Goal: Information Seeking & Learning: Learn about a topic

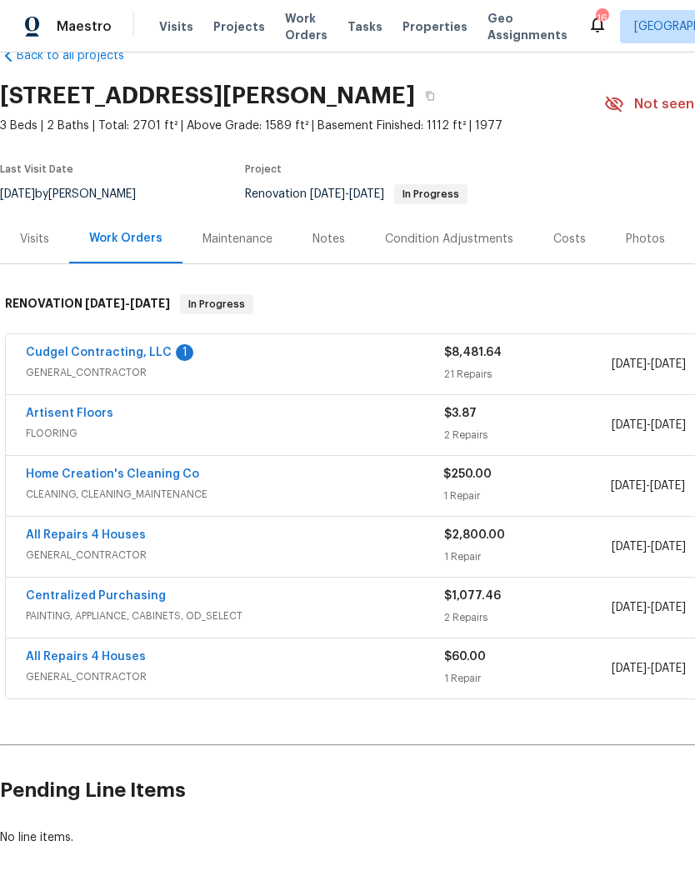
scroll to position [38, 0]
click at [165, 347] on div "Cudgel Contracting, LLC 1" at bounding box center [235, 354] width 418 height 20
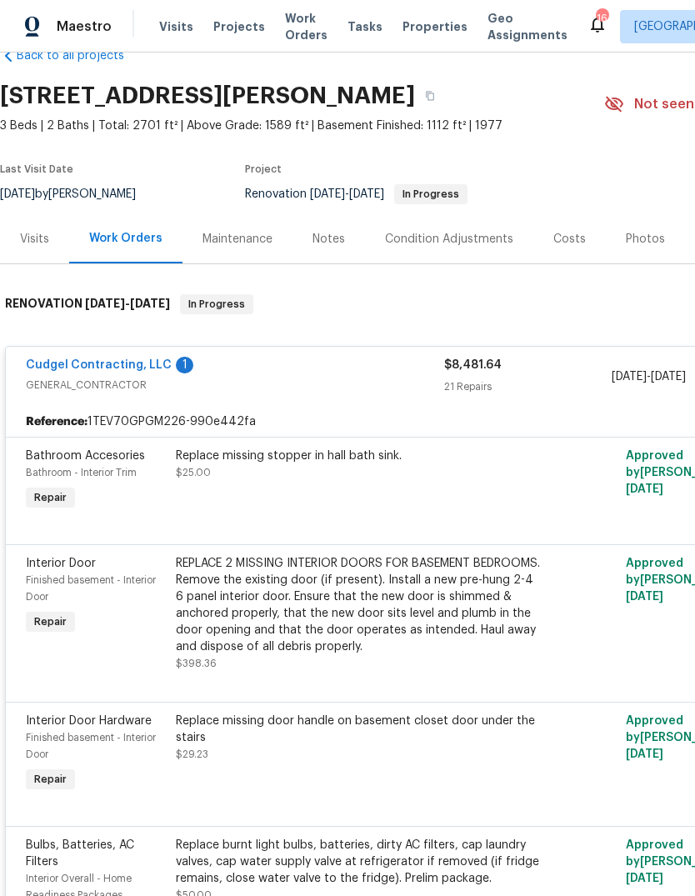
click at [177, 363] on div "1" at bounding box center [184, 365] width 17 height 17
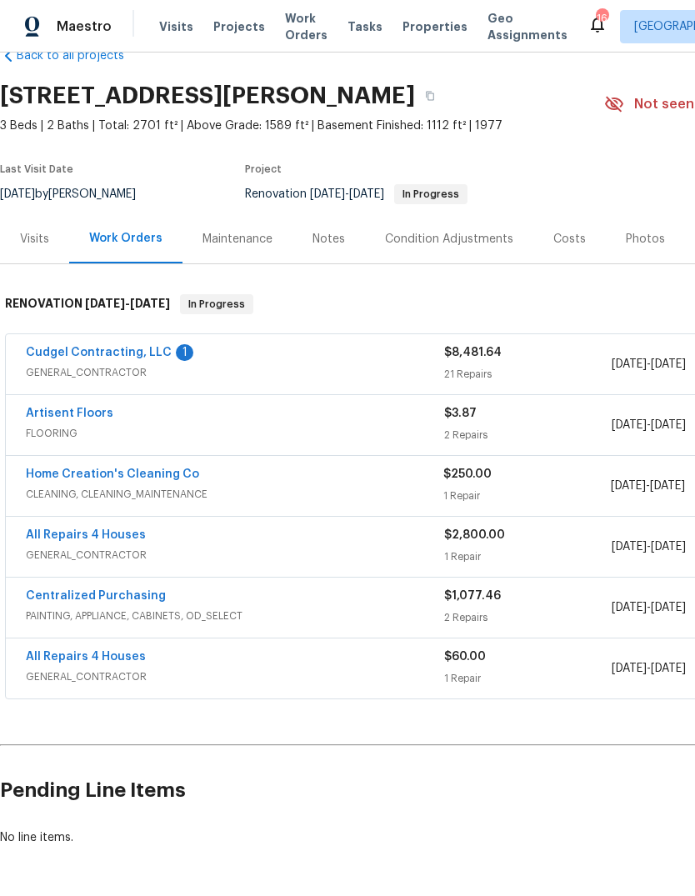
click at [157, 357] on link "Cudgel Contracting, LLC" at bounding box center [99, 353] width 146 height 12
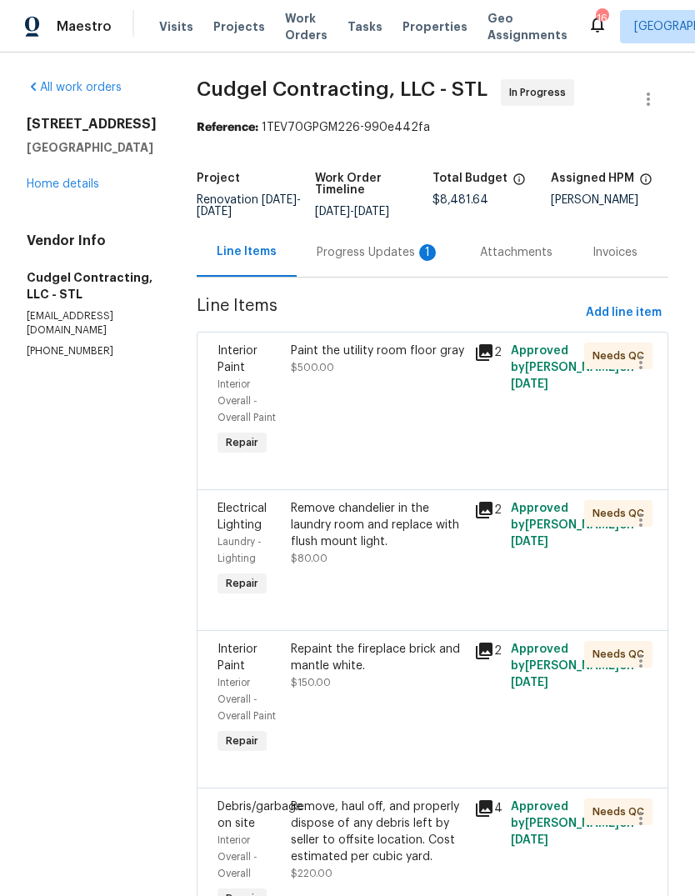
click at [417, 261] on div "Progress Updates 1" at bounding box center [378, 252] width 123 height 17
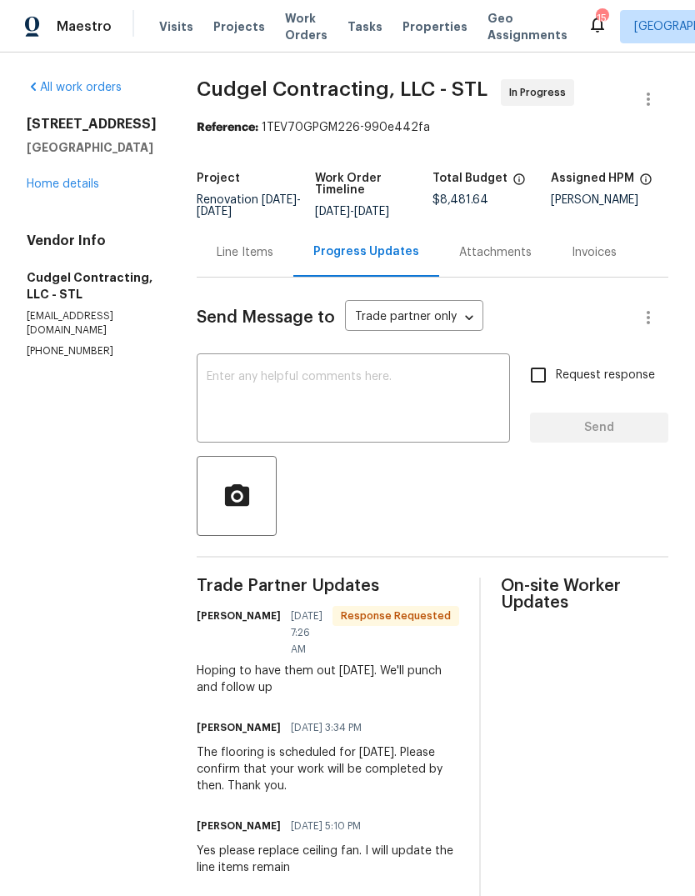
click at [80, 188] on link "Home details" at bounding box center [63, 184] width 72 height 12
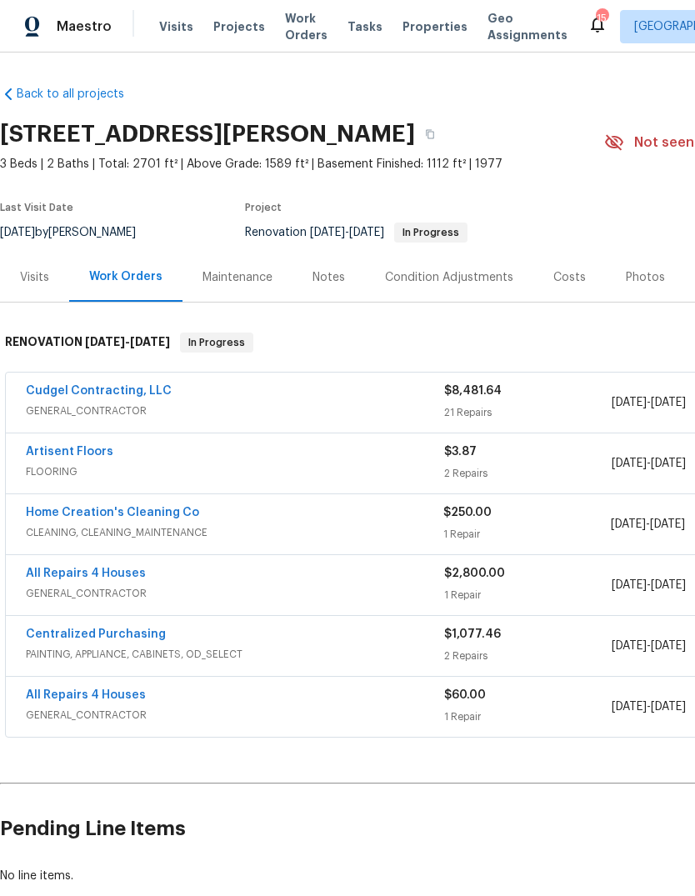
click at [119, 396] on link "Cudgel Contracting, LLC" at bounding box center [99, 391] width 146 height 12
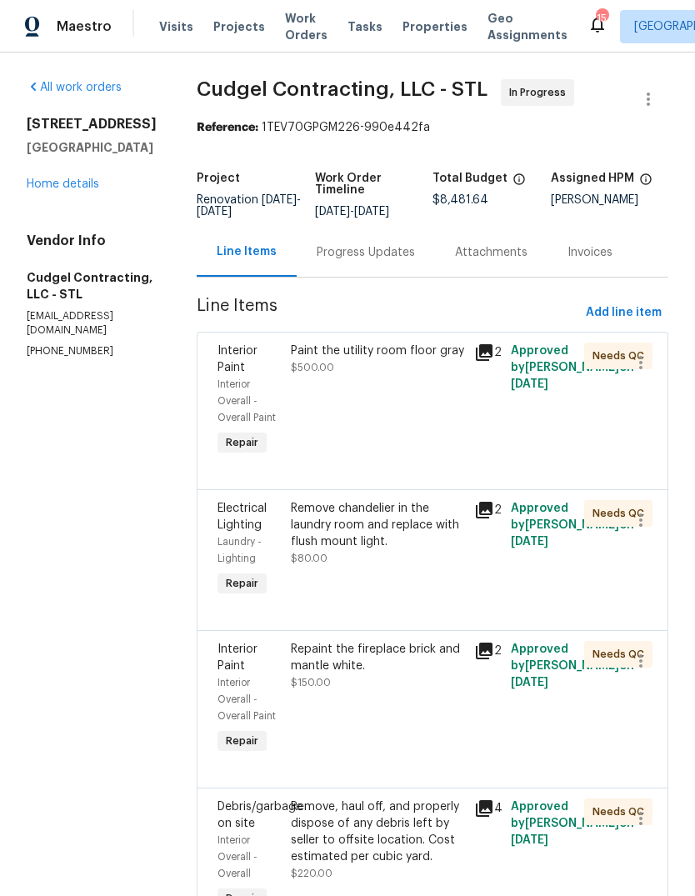
click at [492, 361] on icon at bounding box center [484, 352] width 17 height 17
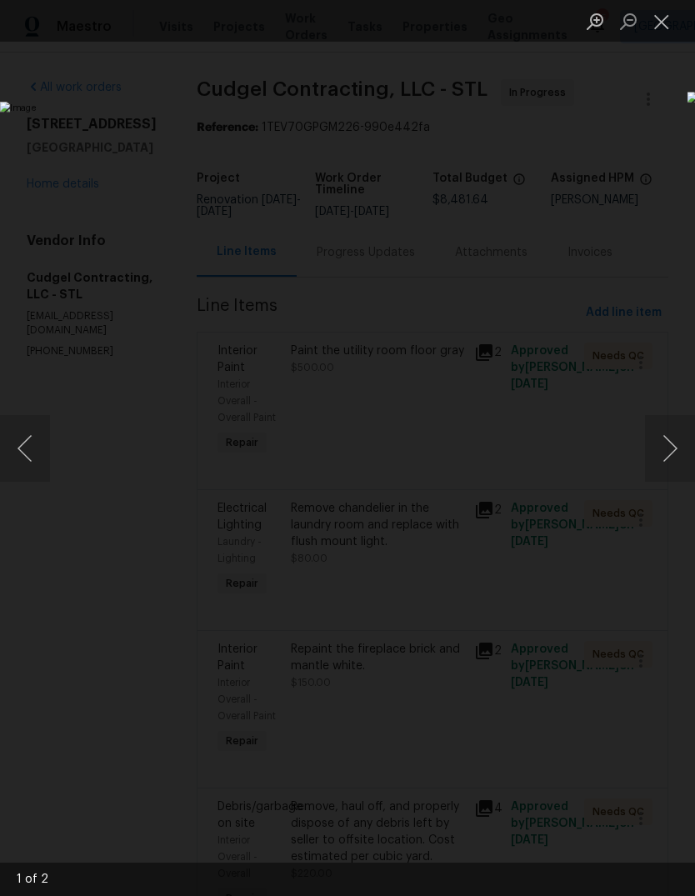
click at [672, 451] on button "Next image" at bounding box center [670, 448] width 50 height 67
click at [665, 452] on button "Next image" at bounding box center [670, 448] width 50 height 67
click at [661, 21] on button "Close lightbox" at bounding box center [661, 21] width 33 height 29
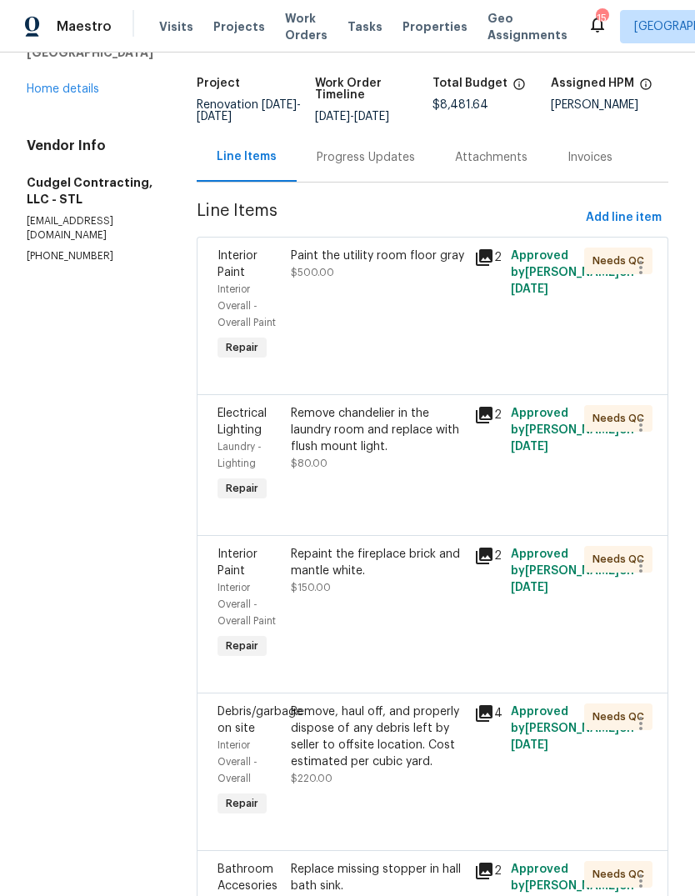
scroll to position [97, 0]
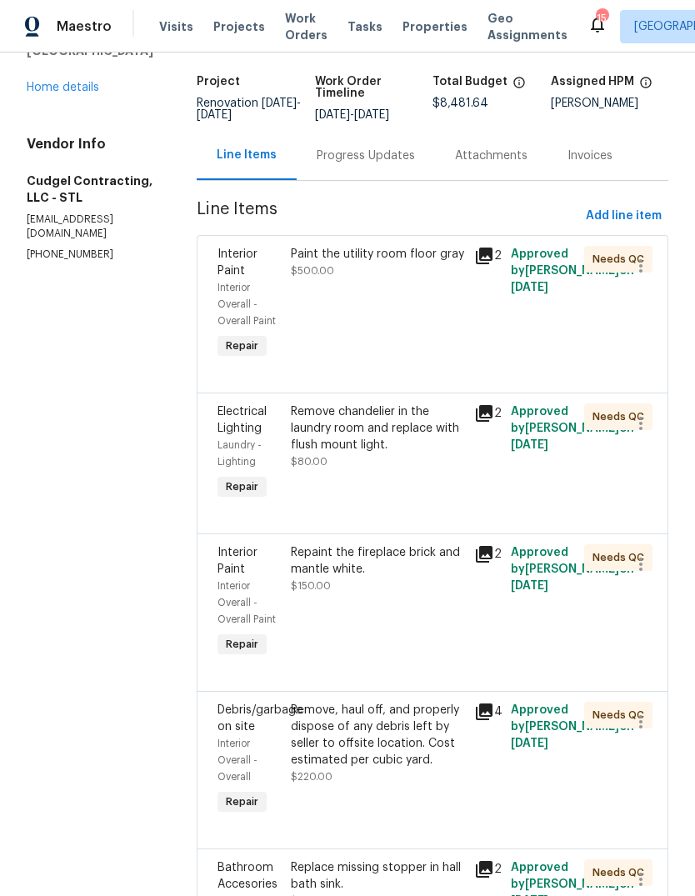
click at [492, 422] on icon at bounding box center [484, 413] width 17 height 17
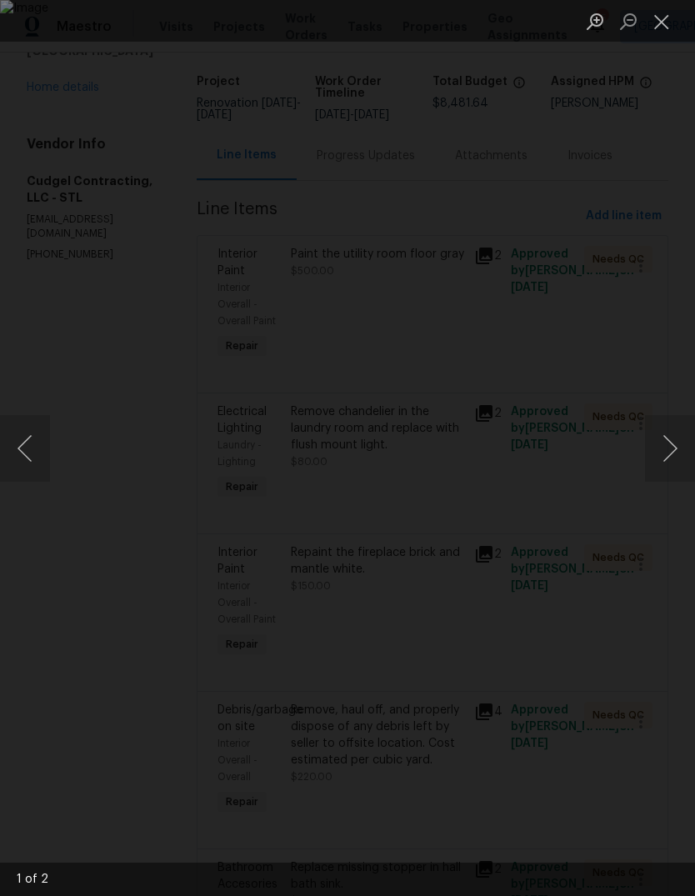
click at [664, 462] on button "Next image" at bounding box center [670, 448] width 50 height 67
click at [44, 445] on button "Previous image" at bounding box center [25, 448] width 50 height 67
click at [671, 440] on button "Next image" at bounding box center [670, 448] width 50 height 67
click at [662, 23] on button "Close lightbox" at bounding box center [661, 21] width 33 height 29
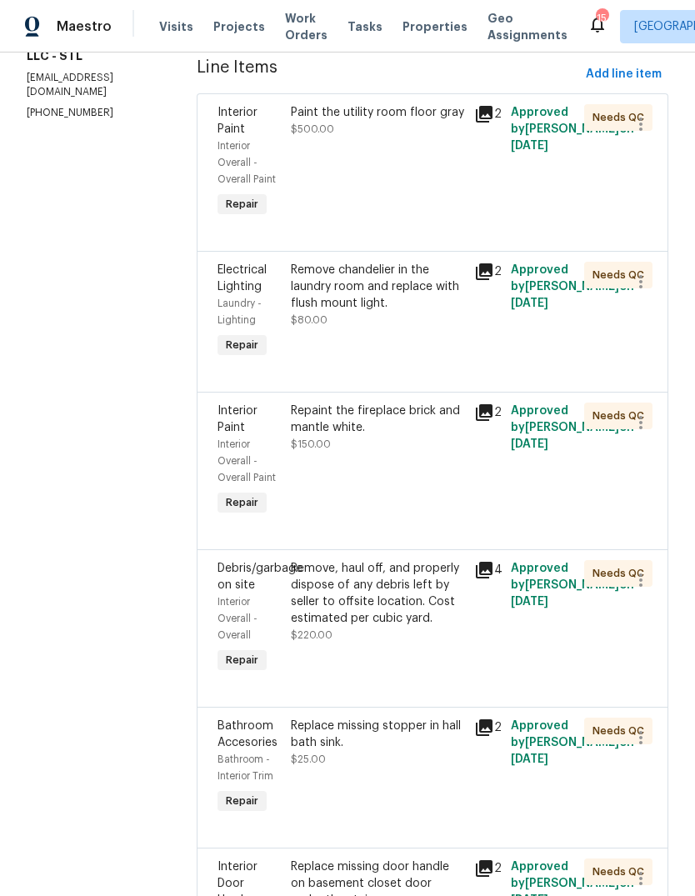
scroll to position [282, 0]
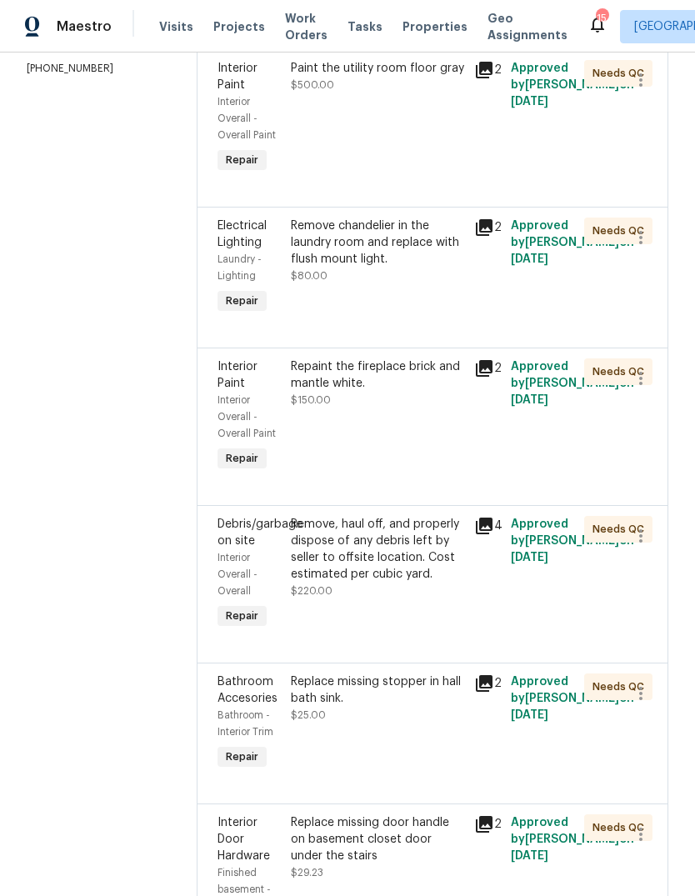
click at [492, 377] on icon at bounding box center [484, 368] width 17 height 17
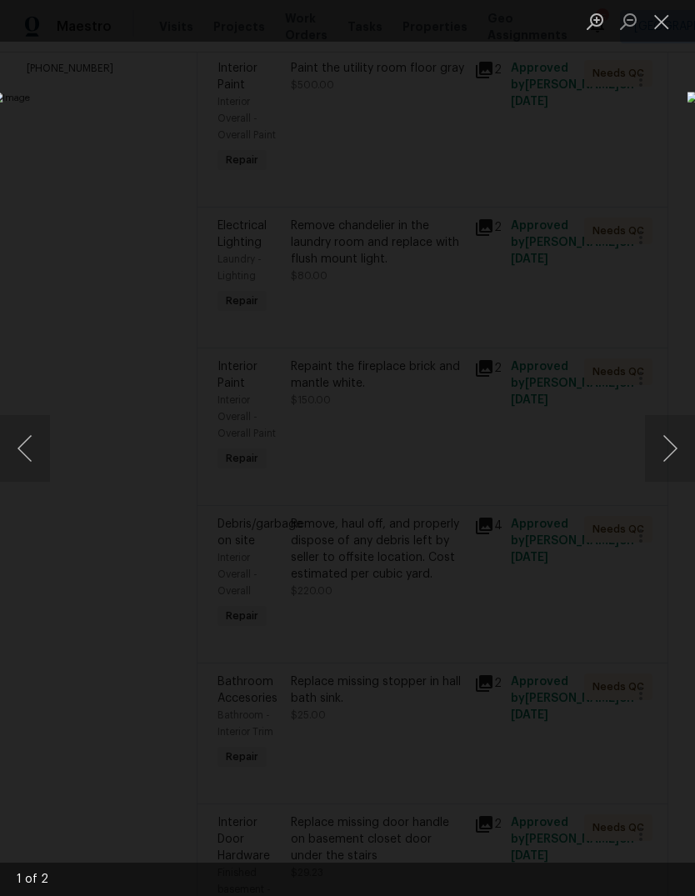
click at [681, 455] on button "Next image" at bounding box center [670, 448] width 50 height 67
click at [665, 463] on button "Next image" at bounding box center [670, 448] width 50 height 67
click at [651, 27] on button "Close lightbox" at bounding box center [661, 21] width 33 height 29
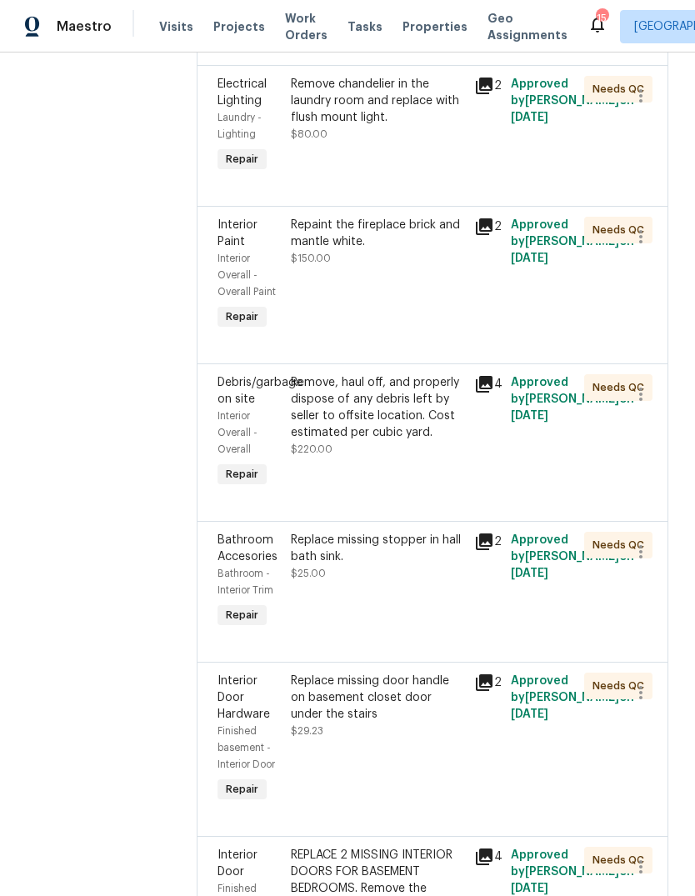
scroll to position [474, 0]
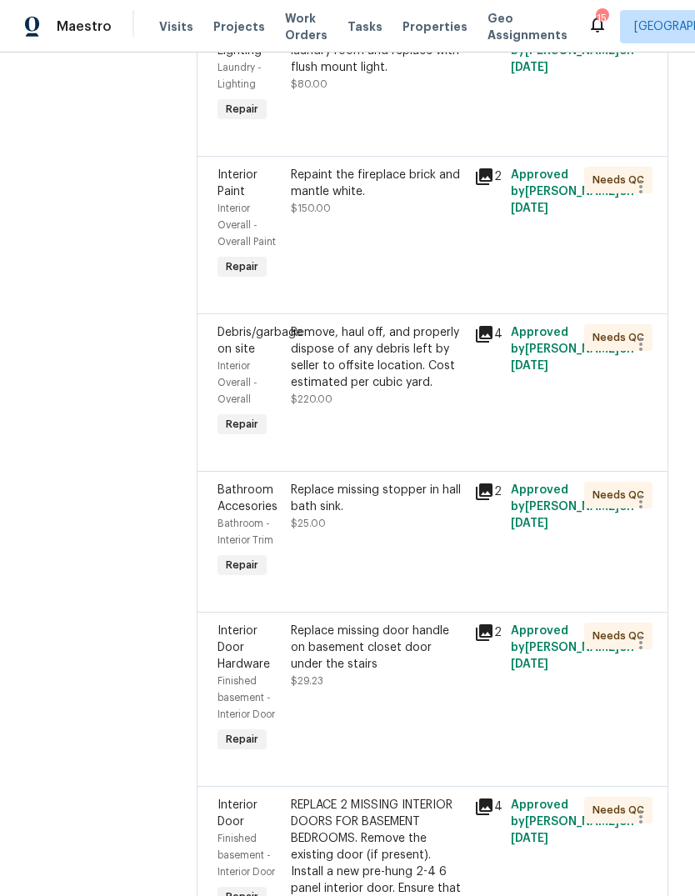
click at [494, 344] on icon at bounding box center [484, 334] width 20 height 20
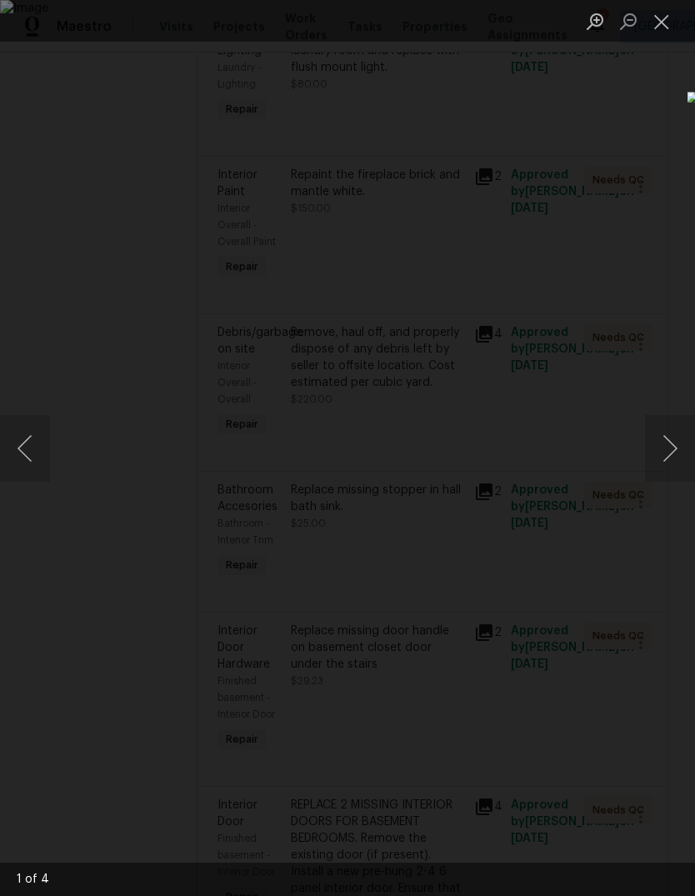
click at [671, 456] on button "Next image" at bounding box center [670, 448] width 50 height 67
click at [671, 455] on button "Next image" at bounding box center [670, 448] width 50 height 67
click at [668, 456] on button "Next image" at bounding box center [670, 448] width 50 height 67
click at [671, 452] on button "Next image" at bounding box center [670, 448] width 50 height 67
click at [658, 28] on button "Close lightbox" at bounding box center [661, 21] width 33 height 29
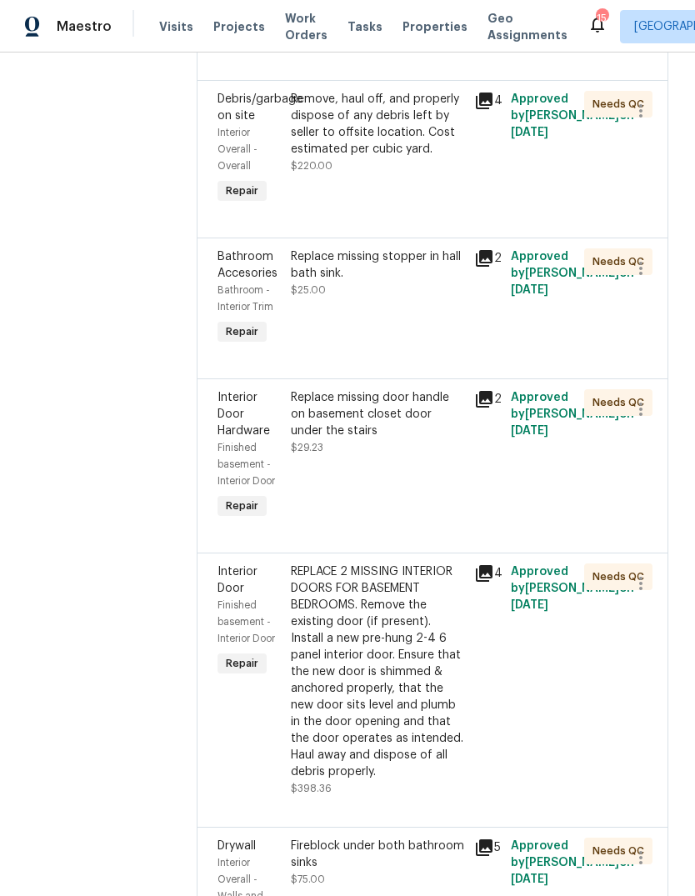
scroll to position [723, 0]
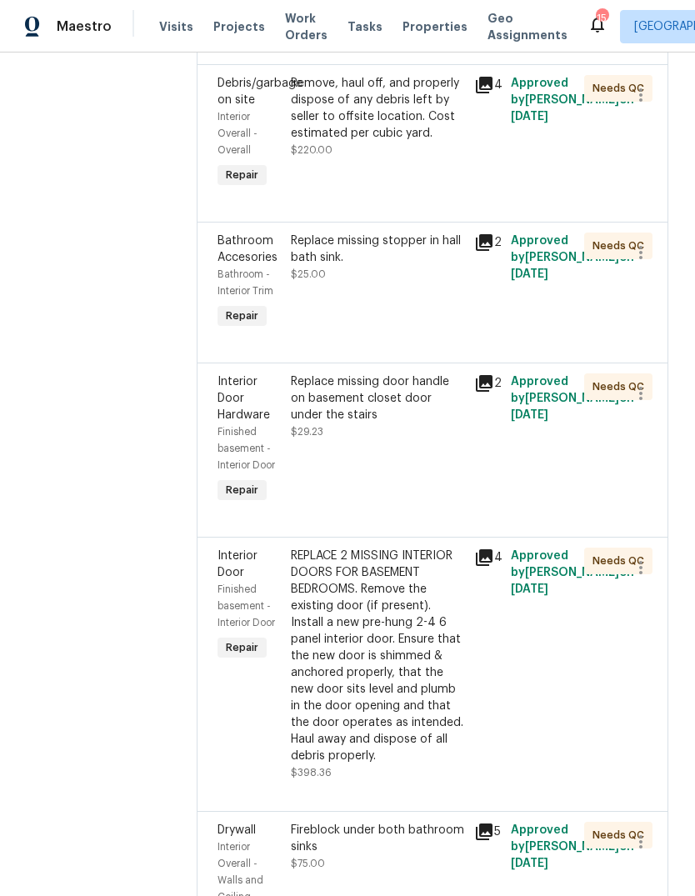
click at [492, 392] on icon at bounding box center [484, 383] width 17 height 17
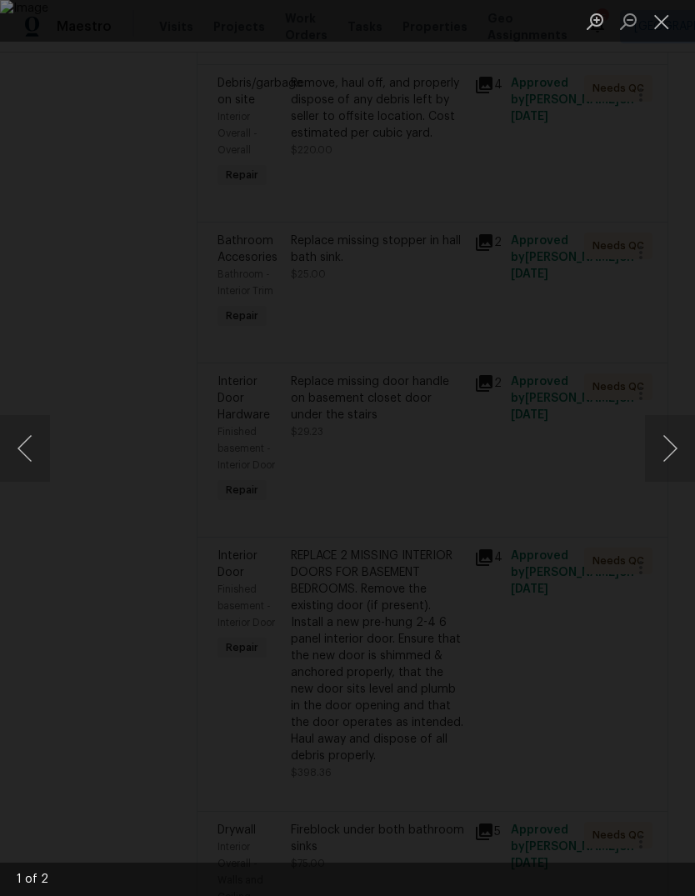
click at [667, 452] on button "Next image" at bounding box center [670, 448] width 50 height 67
click at [659, 22] on button "Close lightbox" at bounding box center [661, 21] width 33 height 29
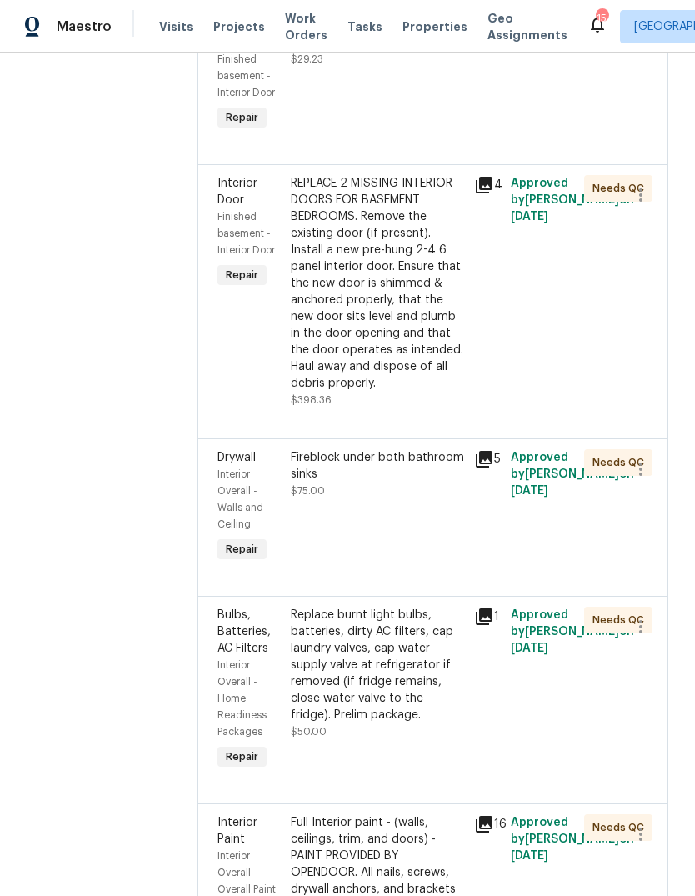
scroll to position [1097, 0]
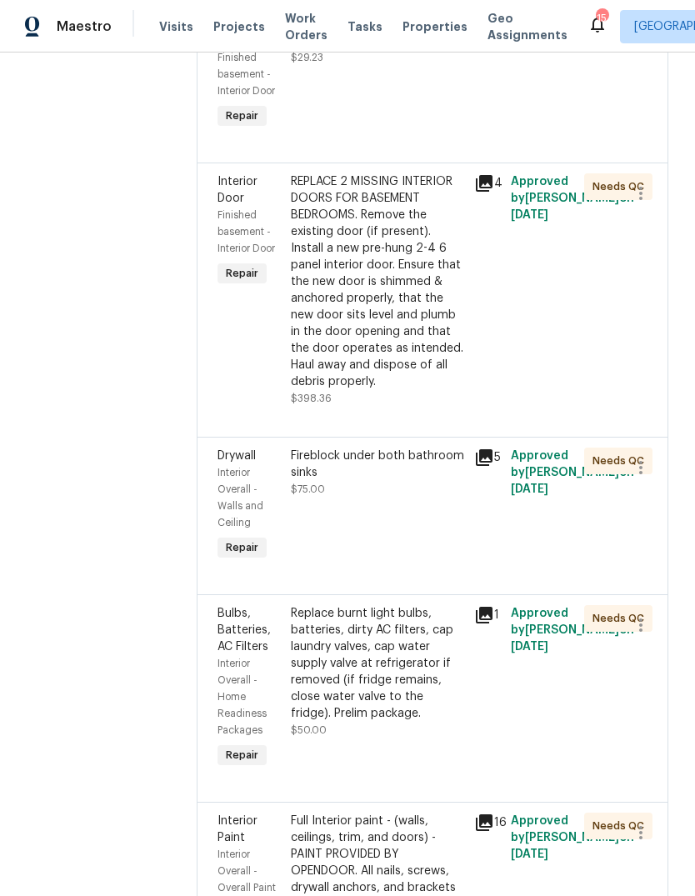
click at [492, 192] on icon at bounding box center [484, 183] width 17 height 17
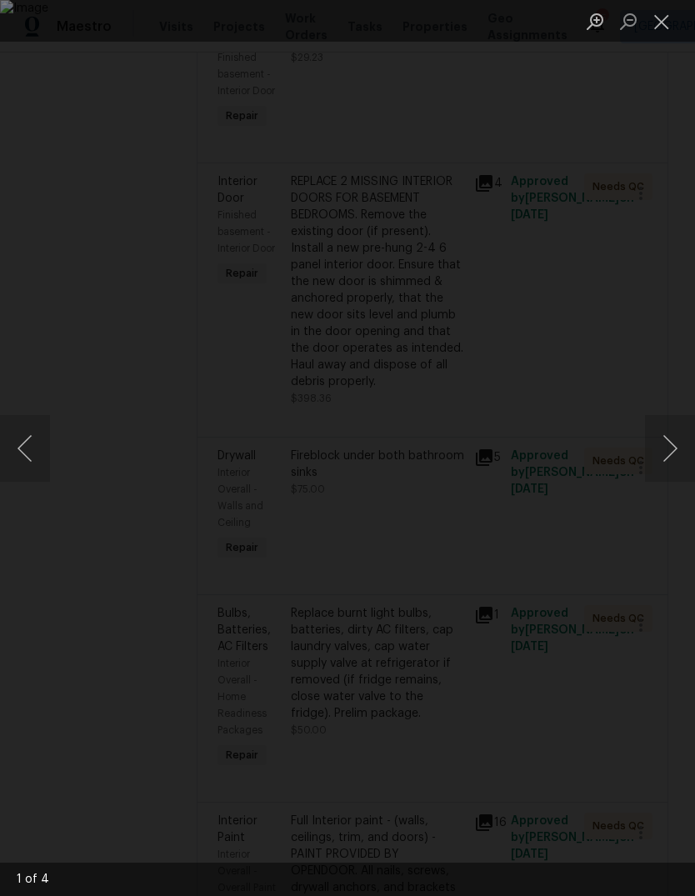
click at [670, 450] on button "Next image" at bounding box center [670, 448] width 50 height 67
click at [674, 445] on button "Next image" at bounding box center [670, 448] width 50 height 67
click at [666, 447] on button "Next image" at bounding box center [670, 448] width 50 height 67
click at [663, 449] on button "Next image" at bounding box center [670, 448] width 50 height 67
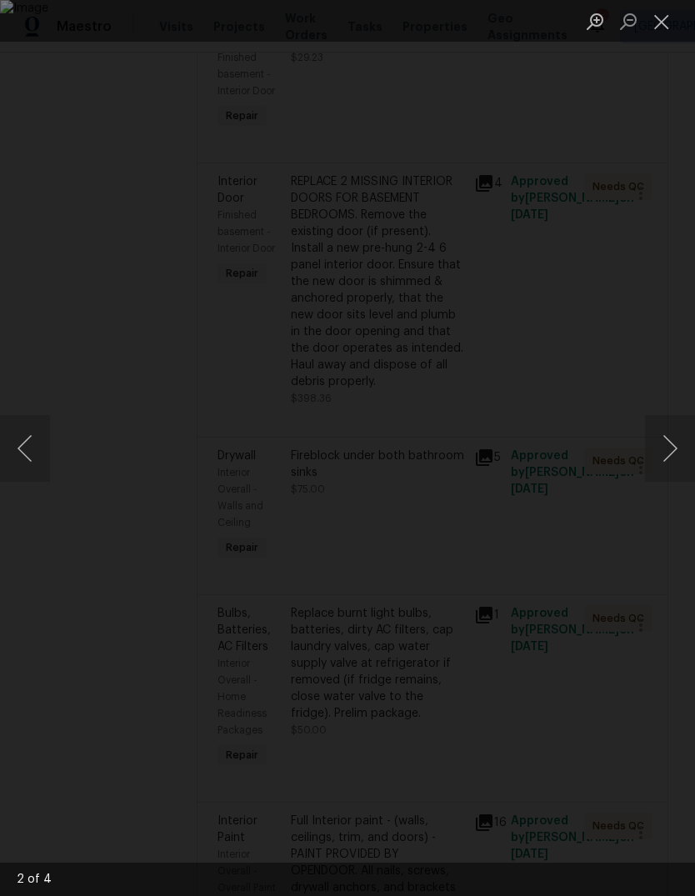
click at [648, 27] on button "Close lightbox" at bounding box center [661, 21] width 33 height 29
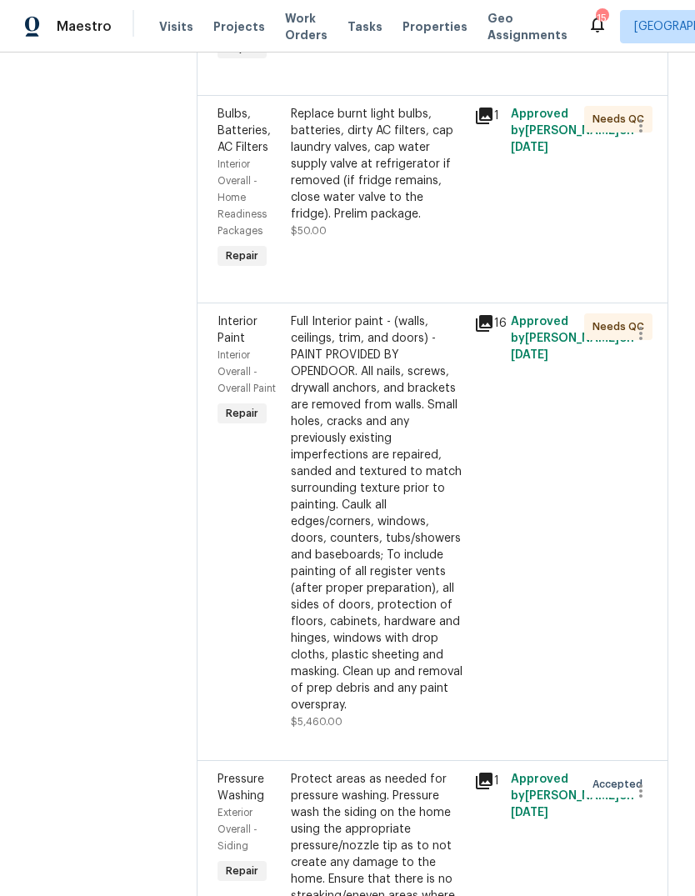
scroll to position [1617, 0]
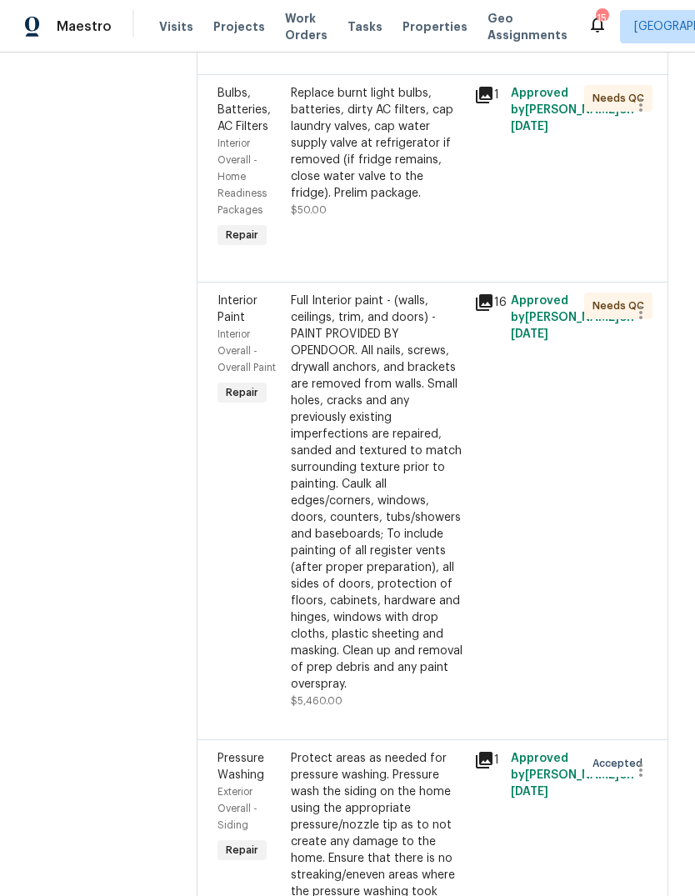
click at [490, 311] on icon at bounding box center [484, 302] width 17 height 17
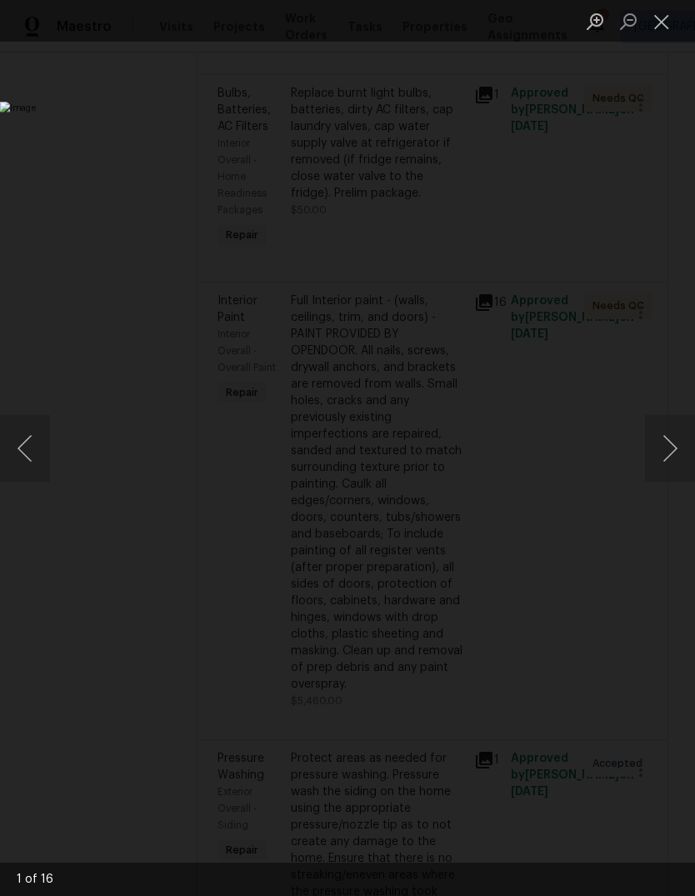
click at [671, 445] on button "Next image" at bounding box center [670, 448] width 50 height 67
click at [668, 447] on button "Next image" at bounding box center [670, 448] width 50 height 67
click at [670, 445] on button "Next image" at bounding box center [670, 448] width 50 height 67
click at [671, 443] on button "Next image" at bounding box center [670, 448] width 50 height 67
click at [666, 444] on button "Next image" at bounding box center [670, 448] width 50 height 67
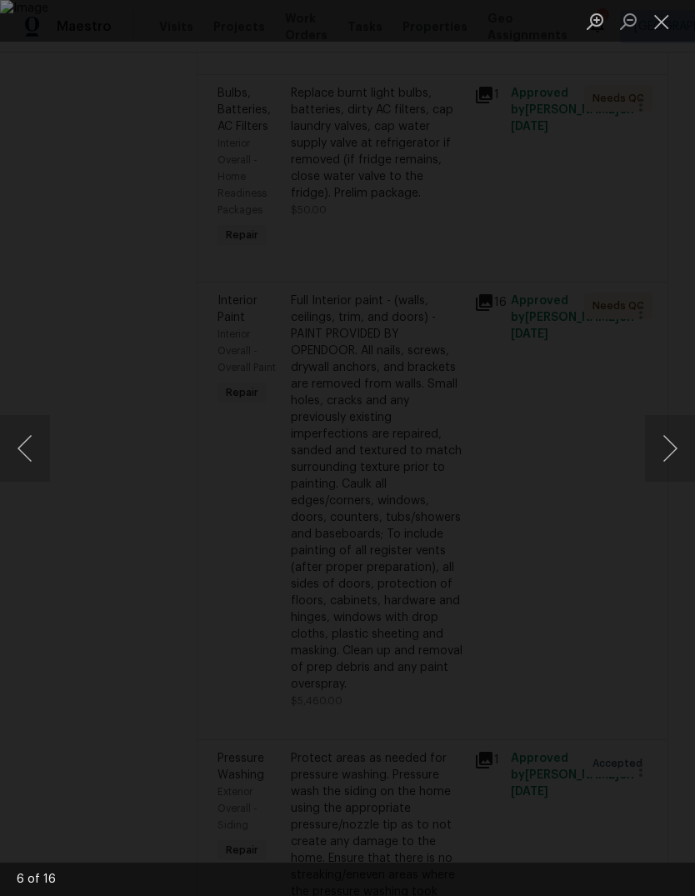
click at [662, 444] on button "Next image" at bounding box center [670, 448] width 50 height 67
click at [663, 447] on button "Next image" at bounding box center [670, 448] width 50 height 67
click at [664, 446] on button "Next image" at bounding box center [670, 448] width 50 height 67
click at [664, 444] on button "Next image" at bounding box center [670, 448] width 50 height 67
click at [656, 33] on button "Close lightbox" at bounding box center [661, 21] width 33 height 29
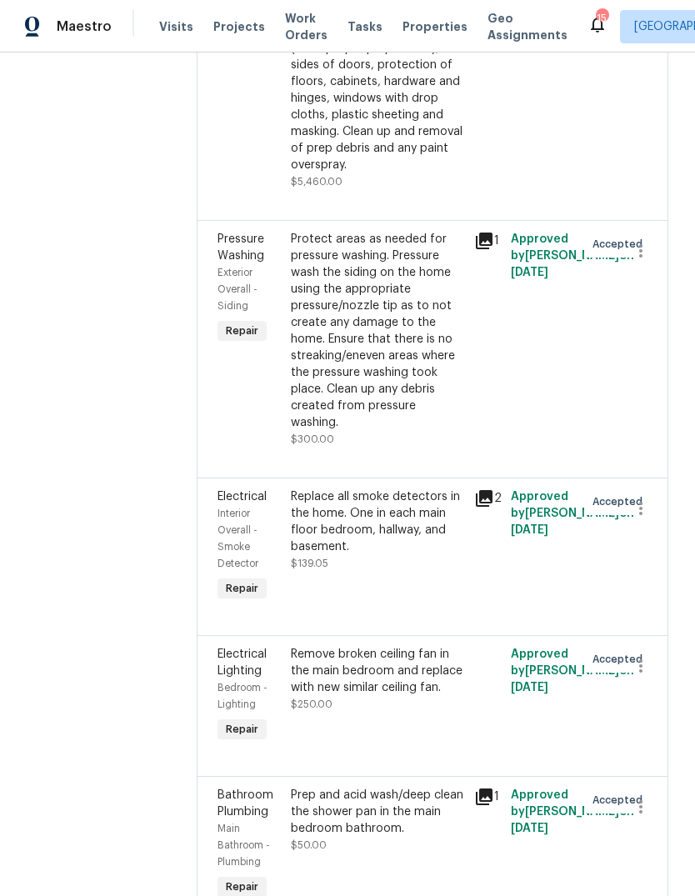
scroll to position [2168, 0]
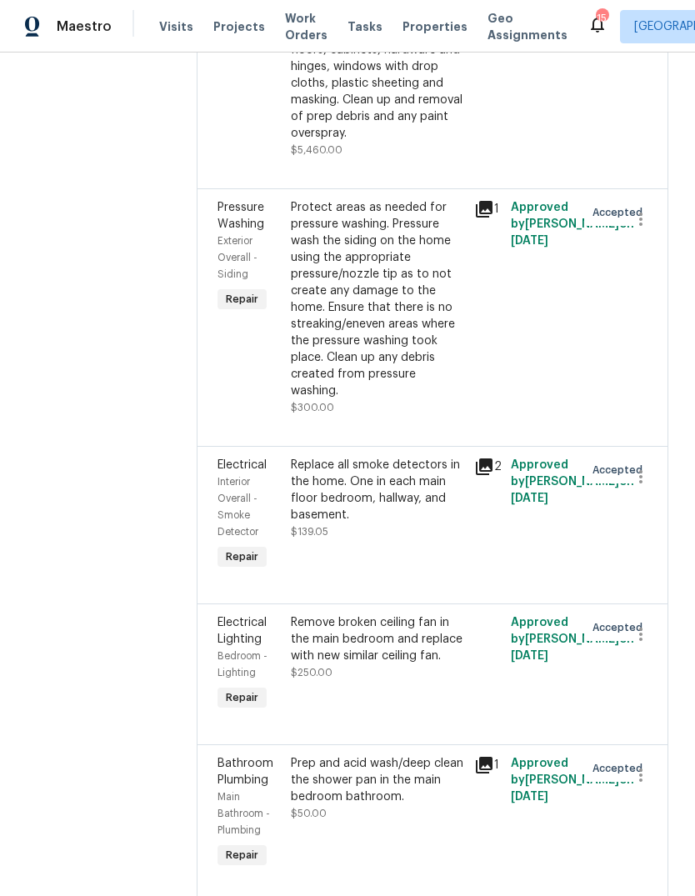
click at [492, 217] on icon at bounding box center [484, 209] width 17 height 17
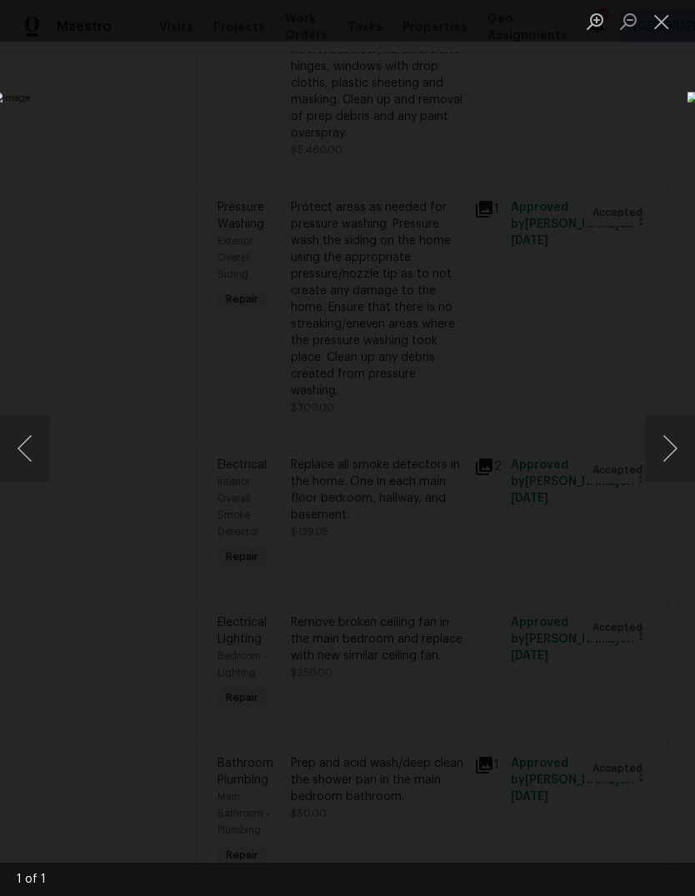
click at [661, 18] on button "Close lightbox" at bounding box center [661, 21] width 33 height 29
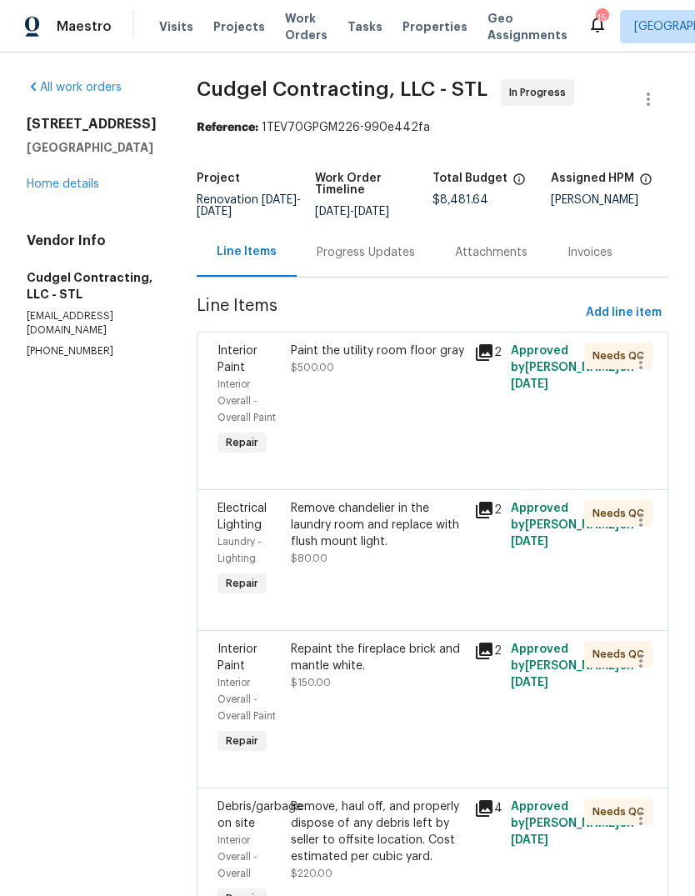
scroll to position [0, 0]
click at [422, 27] on span "Properties" at bounding box center [434, 26] width 65 height 17
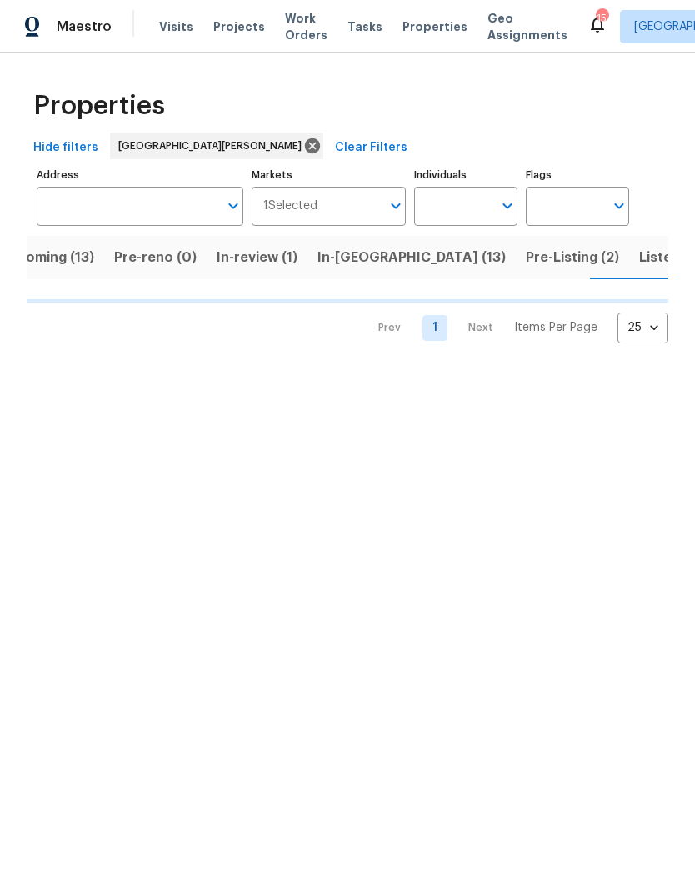
scroll to position [0, 42]
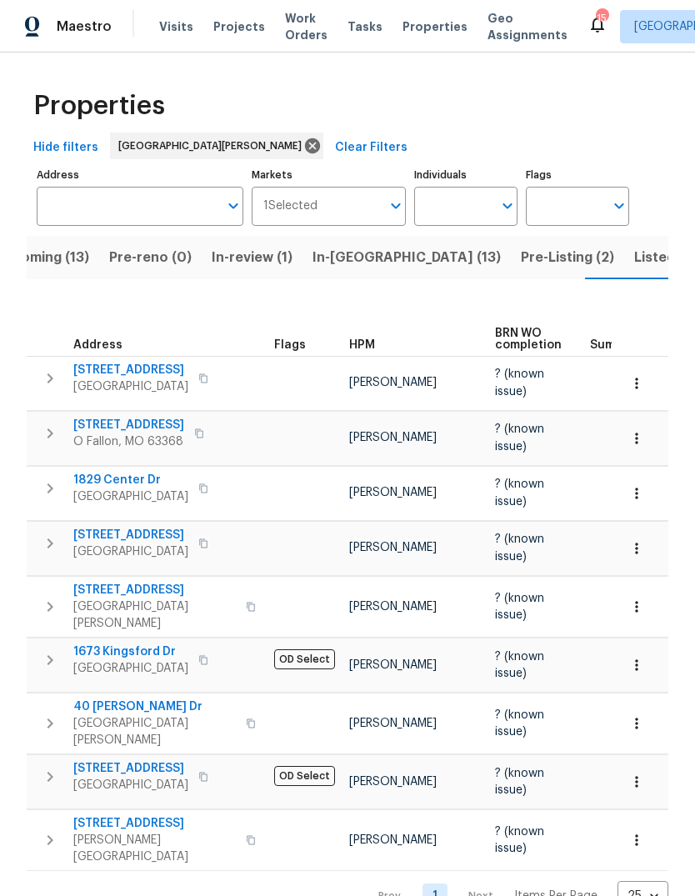
click at [634, 269] on span "Listed (40)" at bounding box center [671, 257] width 74 height 23
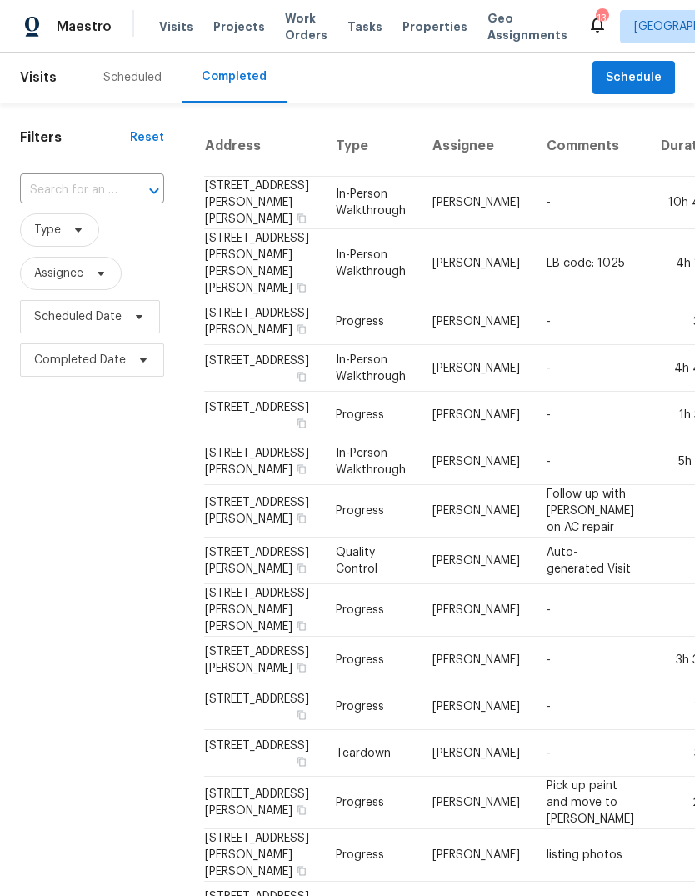
click at [157, 81] on div "Scheduled" at bounding box center [132, 77] width 58 height 17
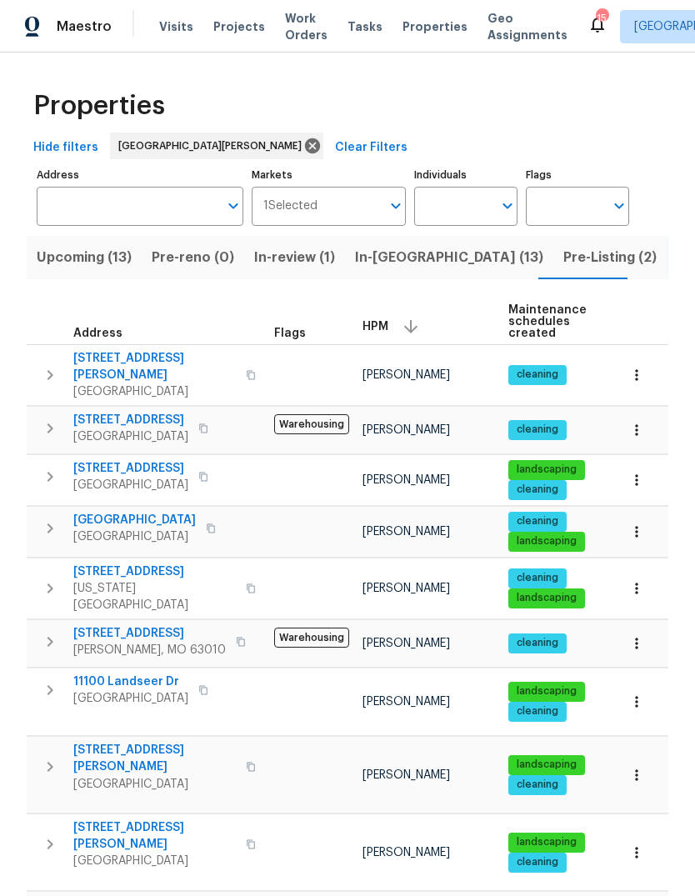
click at [112, 274] on button "Upcoming (13)" at bounding box center [84, 257] width 115 height 43
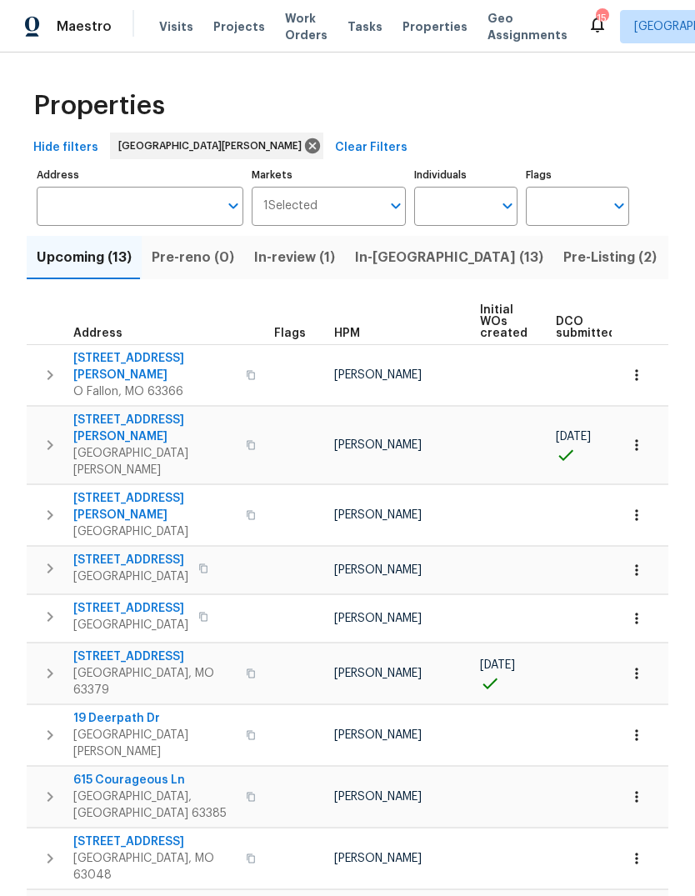
click at [358, 339] on div "HPM" at bounding box center [400, 333] width 132 height 12
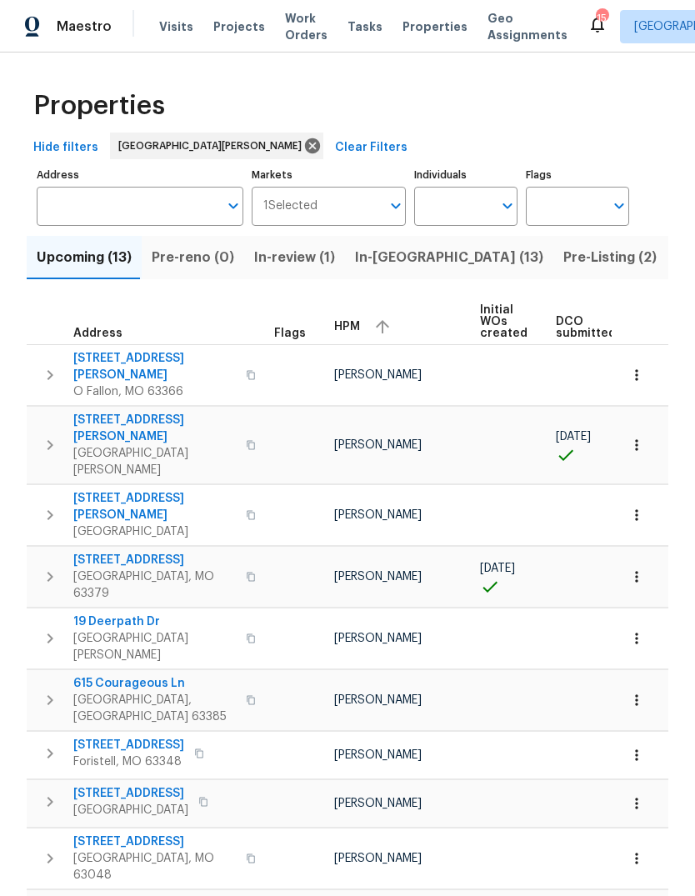
click at [362, 332] on div "HPM" at bounding box center [400, 326] width 132 height 25
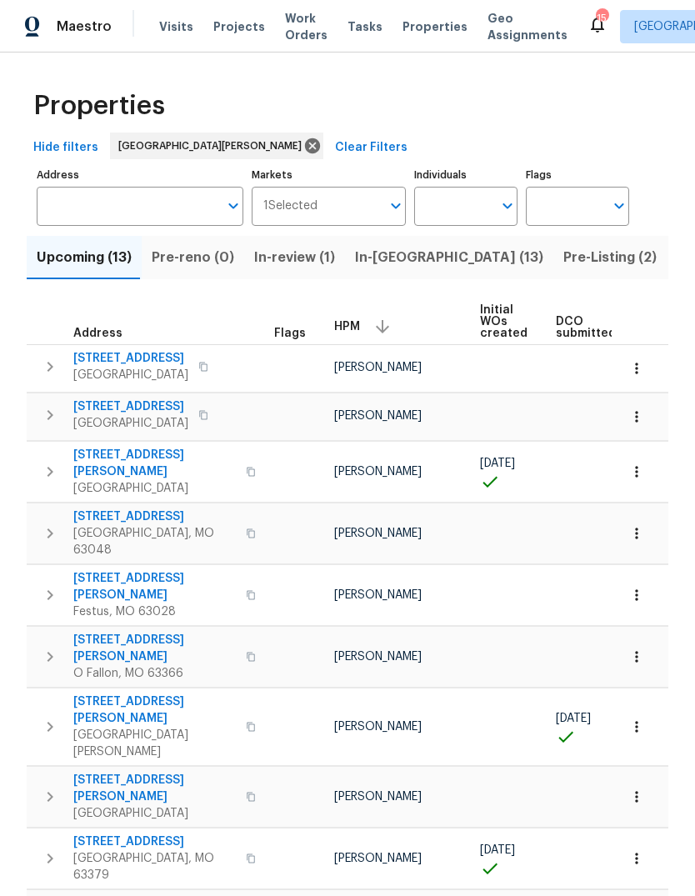
click at [425, 34] on span "Properties" at bounding box center [434, 26] width 65 height 17
click at [407, 264] on span "In-[GEOGRAPHIC_DATA] (13)" at bounding box center [449, 257] width 188 height 23
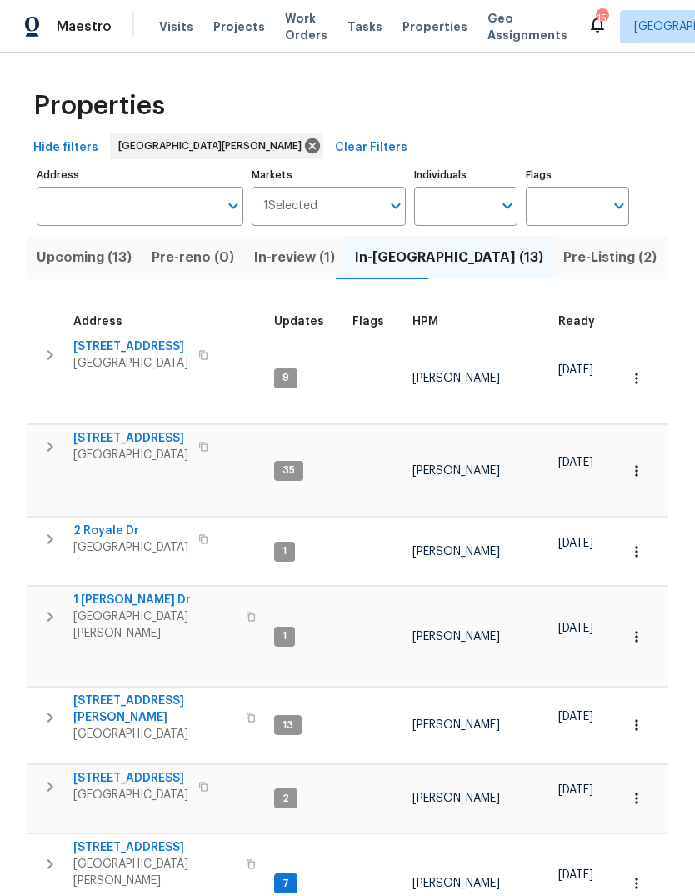
click at [427, 324] on span "HPM" at bounding box center [425, 322] width 26 height 12
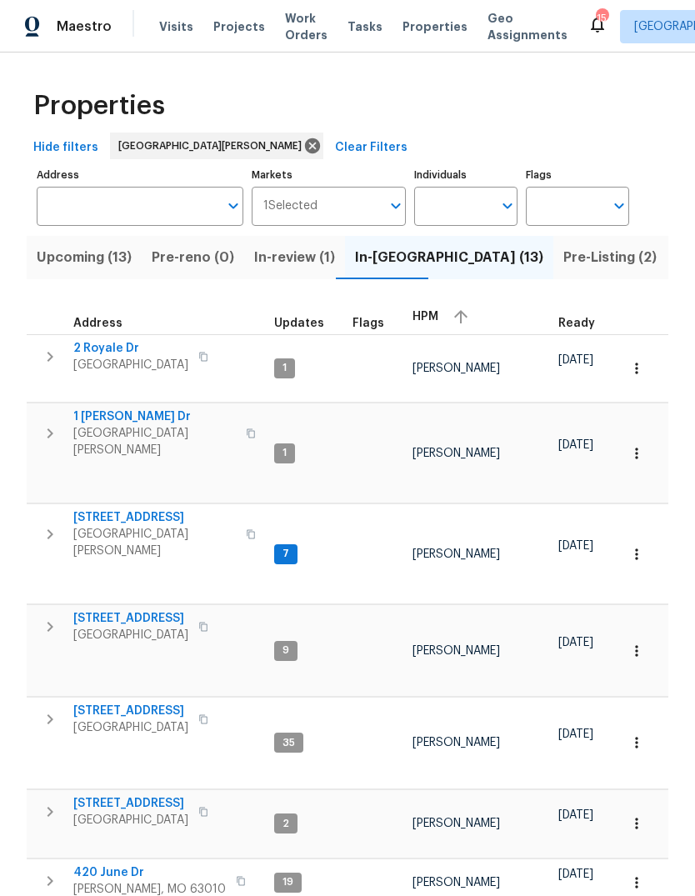
click at [436, 318] on div "HPM" at bounding box center [478, 316] width 132 height 25
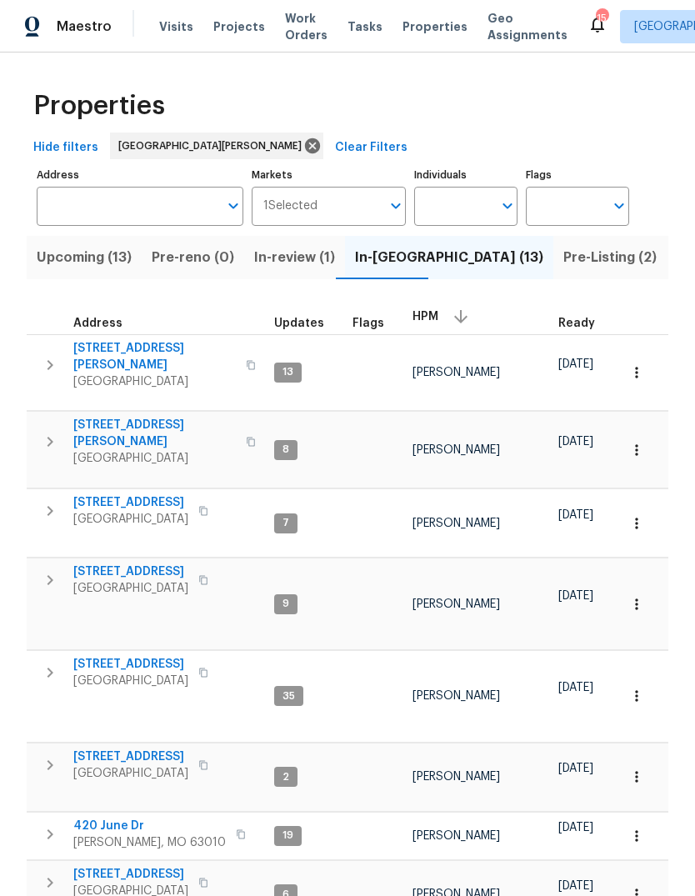
click at [172, 417] on span "5040 Parker Ave" at bounding box center [154, 433] width 162 height 33
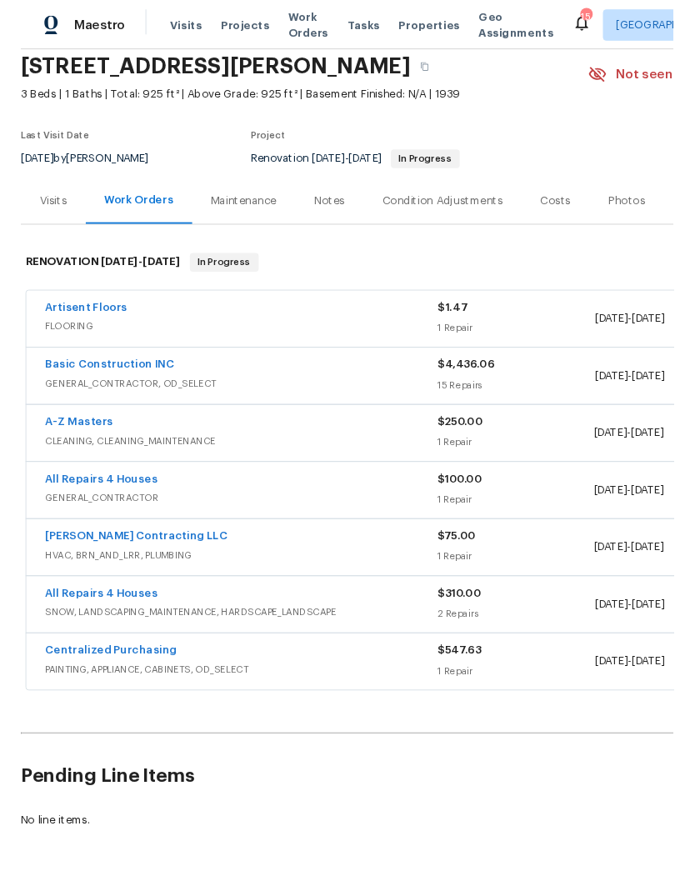
scroll to position [62, 0]
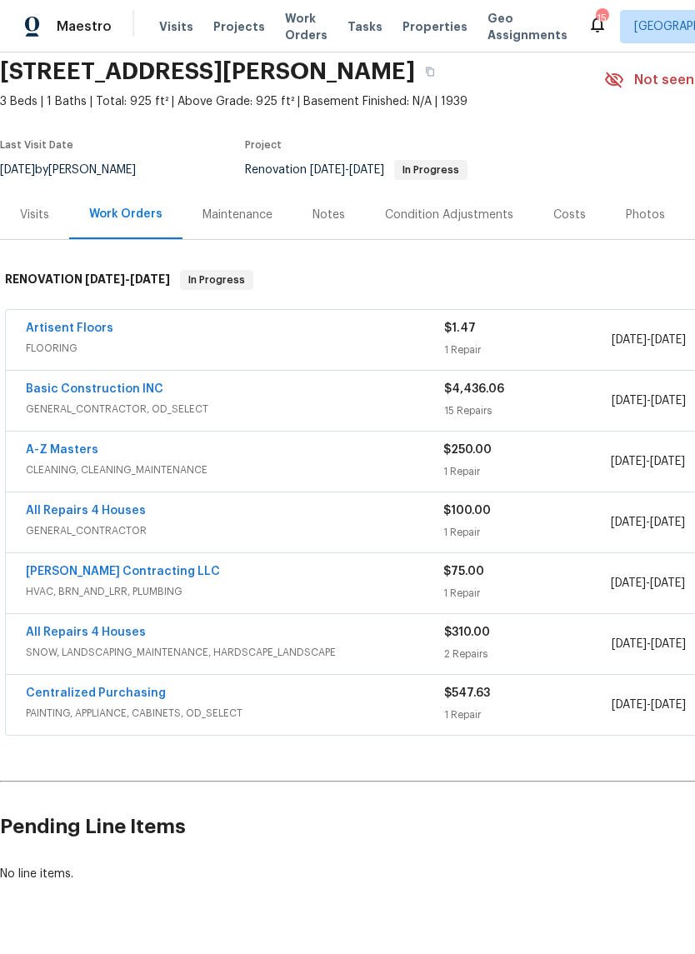
click at [102, 332] on link "Artisent Floors" at bounding box center [69, 328] width 87 height 12
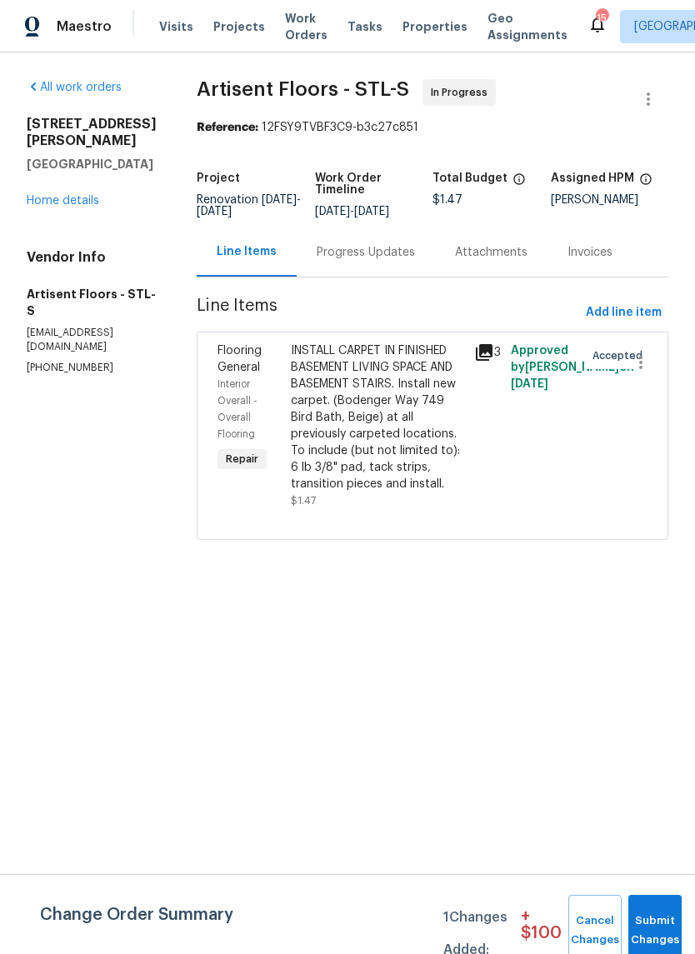
click at [415, 261] on div "Progress Updates" at bounding box center [366, 252] width 98 height 17
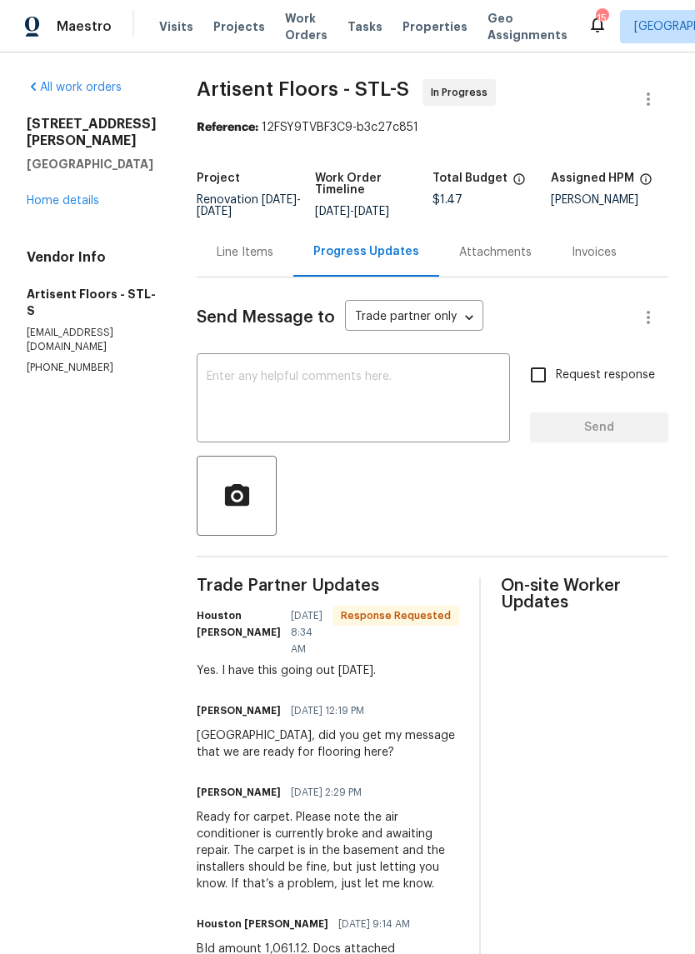
click at [82, 195] on link "Home details" at bounding box center [63, 201] width 72 height 12
